Goal: Transaction & Acquisition: Purchase product/service

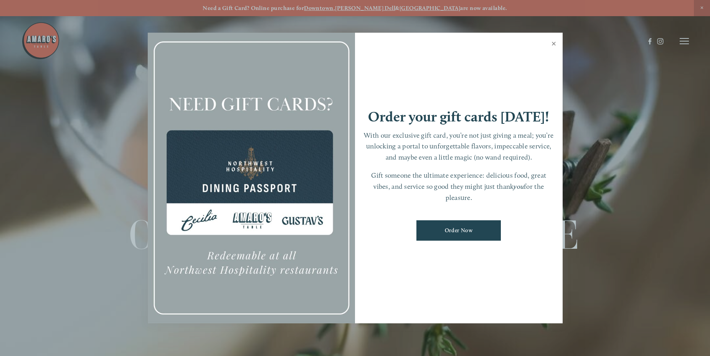
click at [552, 49] on link "Close" at bounding box center [554, 44] width 15 height 21
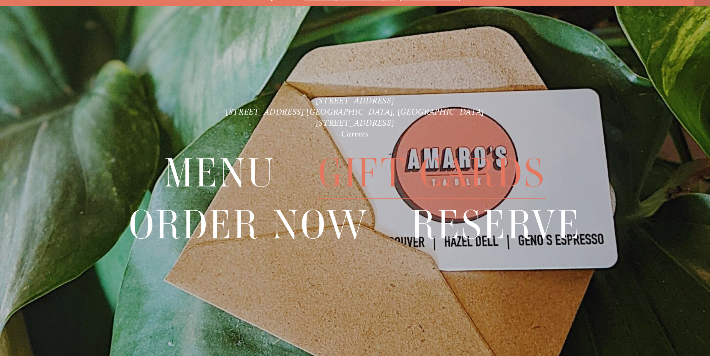
scroll to position [16, 0]
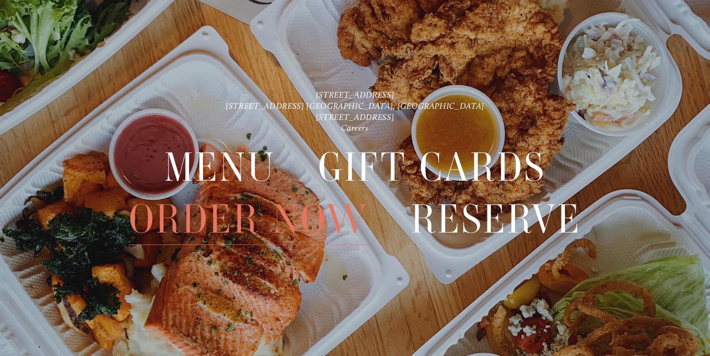
click at [244, 223] on span "Order Now" at bounding box center [249, 218] width 240 height 51
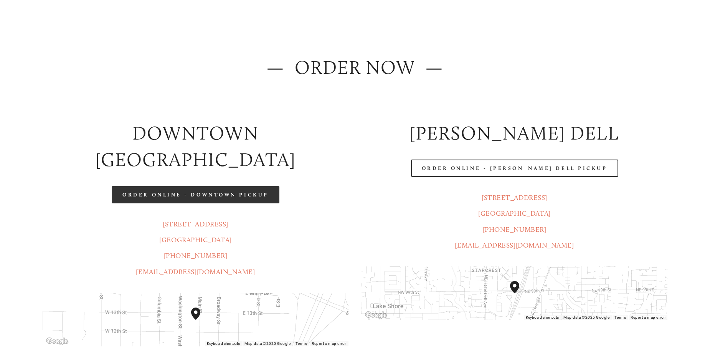
scroll to position [77, 0]
click at [258, 185] on link "Order Online - Downtown pickup" at bounding box center [196, 193] width 168 height 17
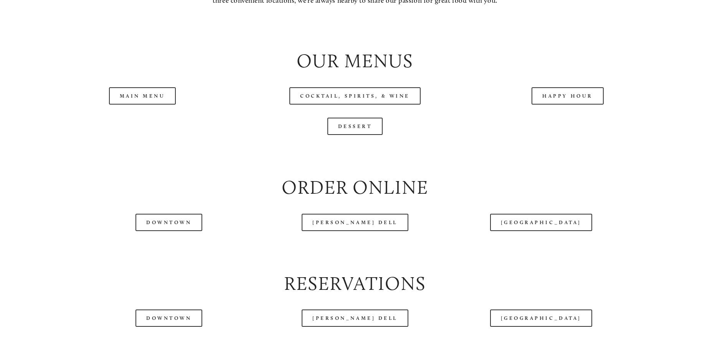
scroll to position [960, 0]
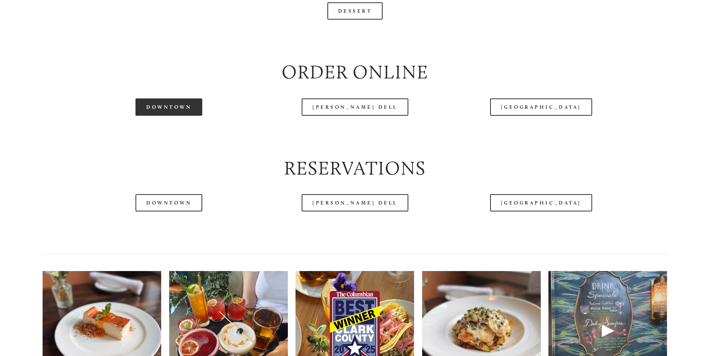
click at [167, 116] on link "Downtown" at bounding box center [169, 106] width 67 height 17
